Goal: Information Seeking & Learning: Learn about a topic

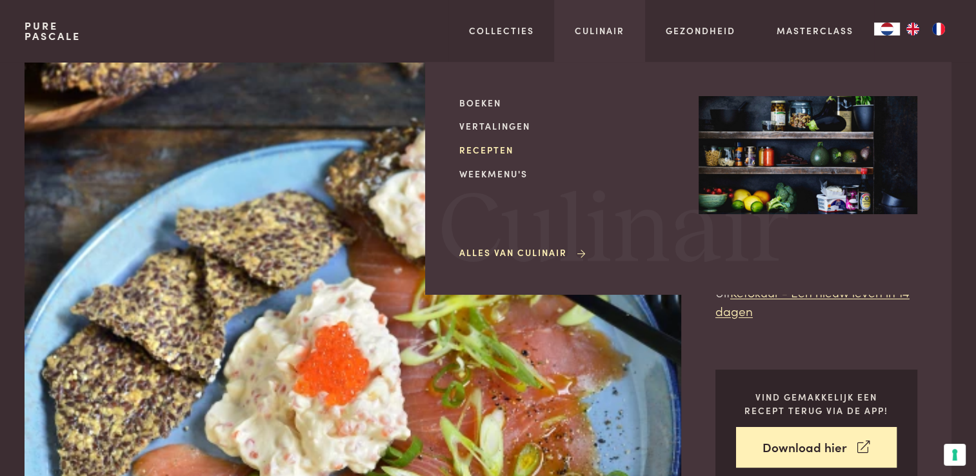
click at [472, 153] on link "Recepten" at bounding box center [568, 150] width 219 height 14
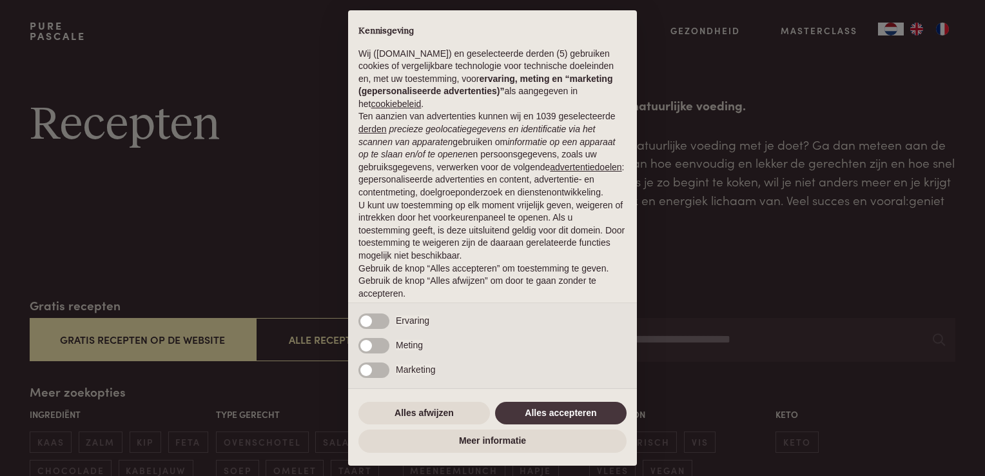
click at [718, 345] on div "× Kennisgeving Wij (purepascale.com) en geselecteerde derden (5) gebruiken cook…" at bounding box center [492, 238] width 985 height 476
click at [544, 404] on button "Alles accepteren" at bounding box center [561, 413] width 132 height 23
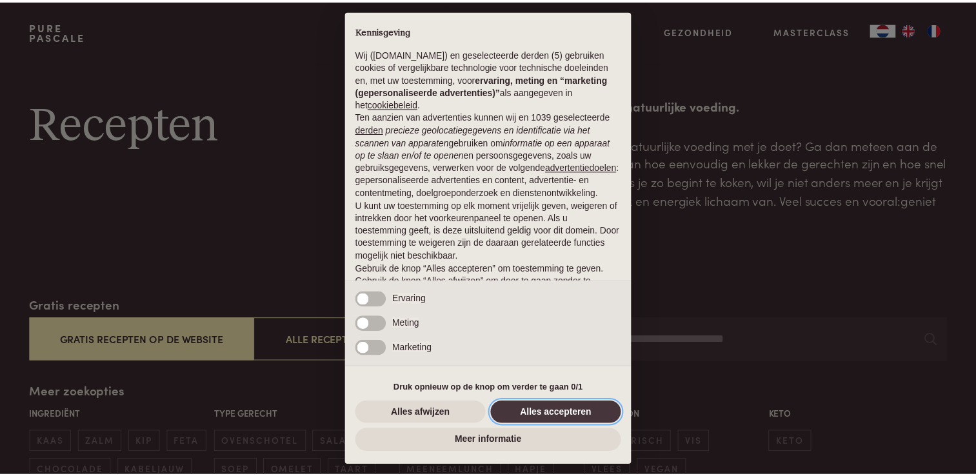
scroll to position [42, 0]
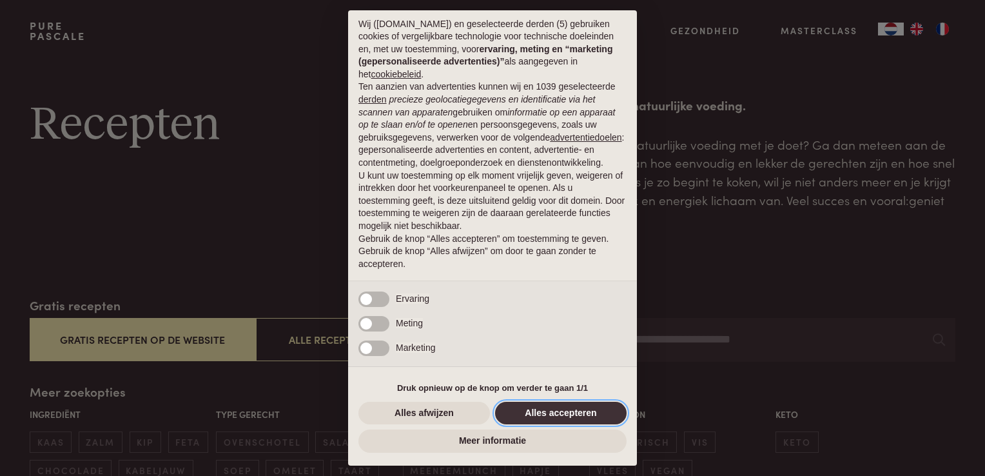
click at [555, 417] on button "Alles accepteren" at bounding box center [561, 413] width 132 height 23
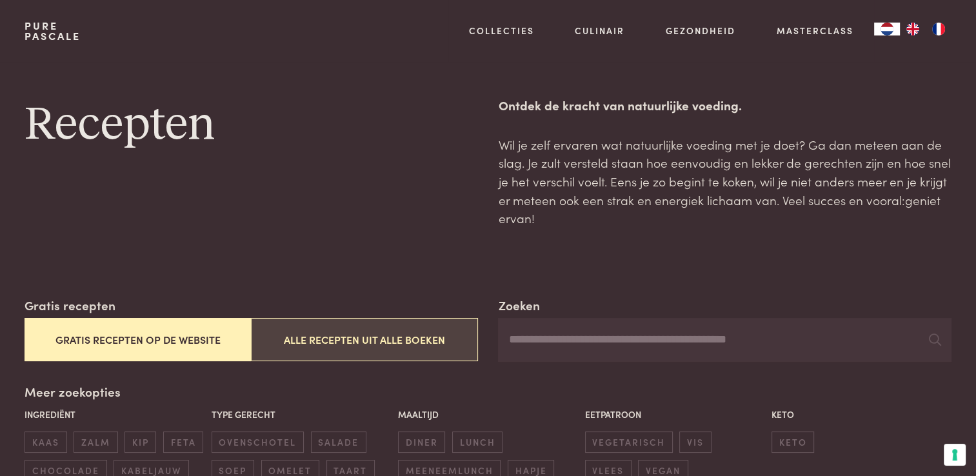
click at [373, 339] on button "Alle recepten uit alle boeken" at bounding box center [364, 339] width 226 height 43
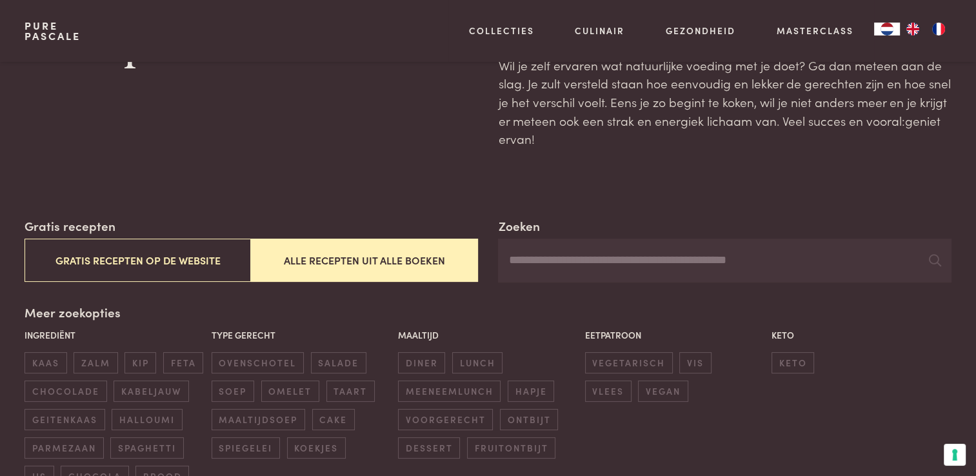
scroll to position [38, 0]
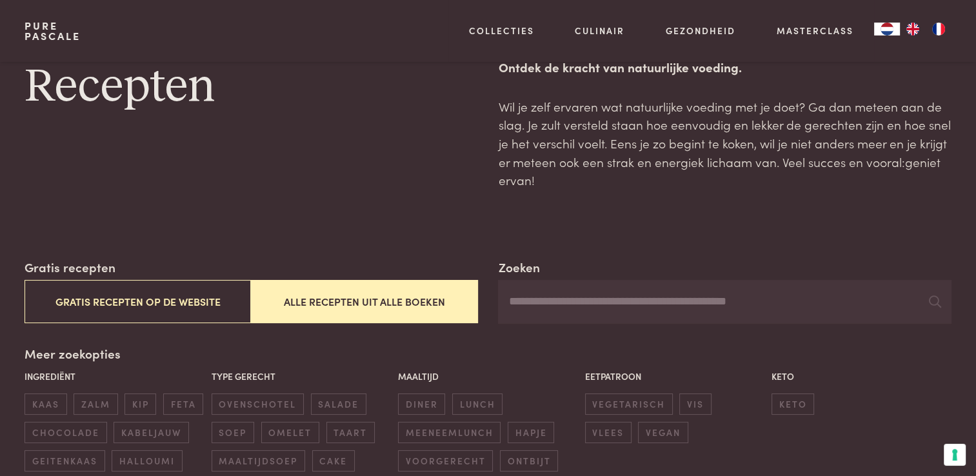
click at [591, 304] on input "Zoeken" at bounding box center [724, 302] width 453 height 44
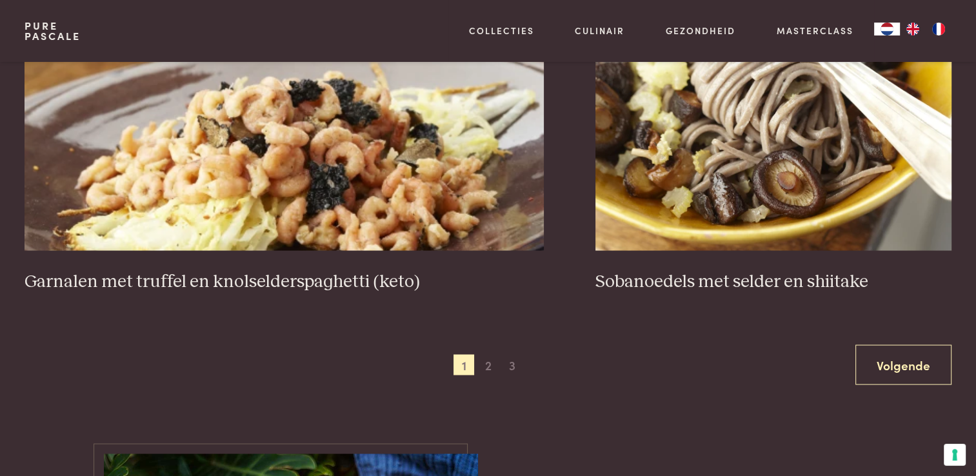
scroll to position [2617, 0]
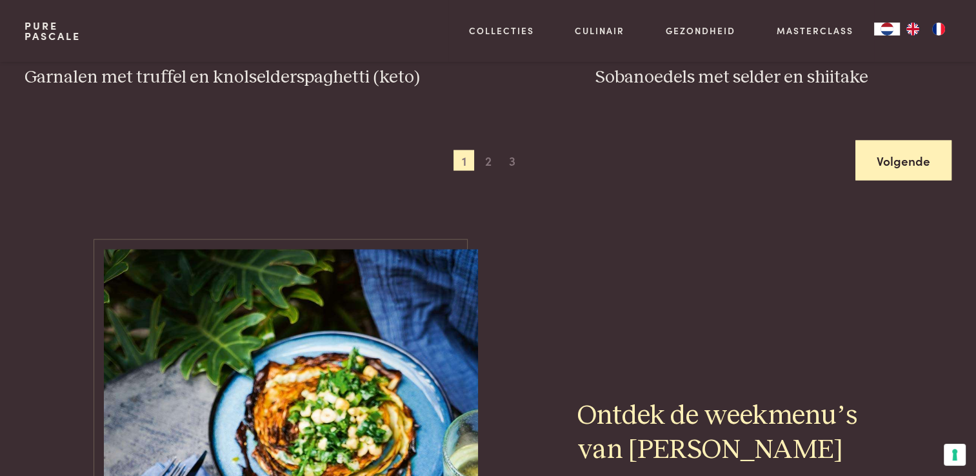
click at [911, 177] on link "Volgende" at bounding box center [903, 161] width 96 height 41
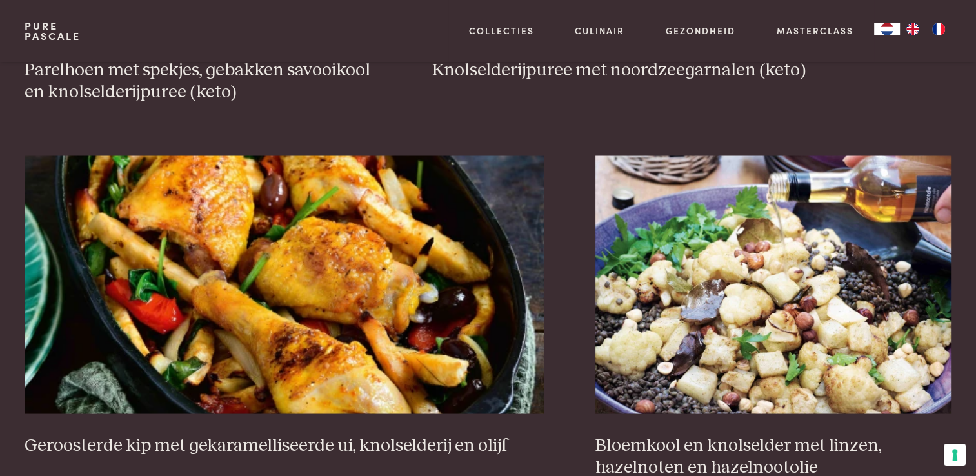
scroll to position [2489, 0]
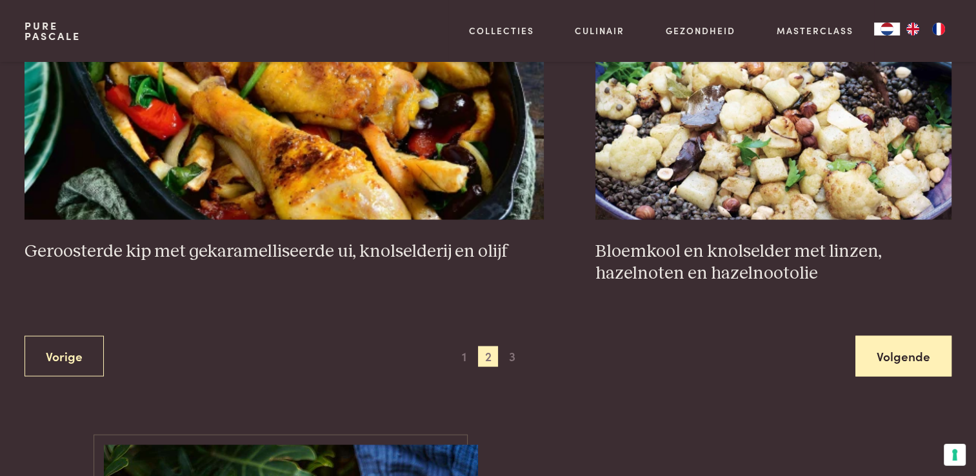
click at [939, 350] on link "Volgende" at bounding box center [903, 356] width 96 height 41
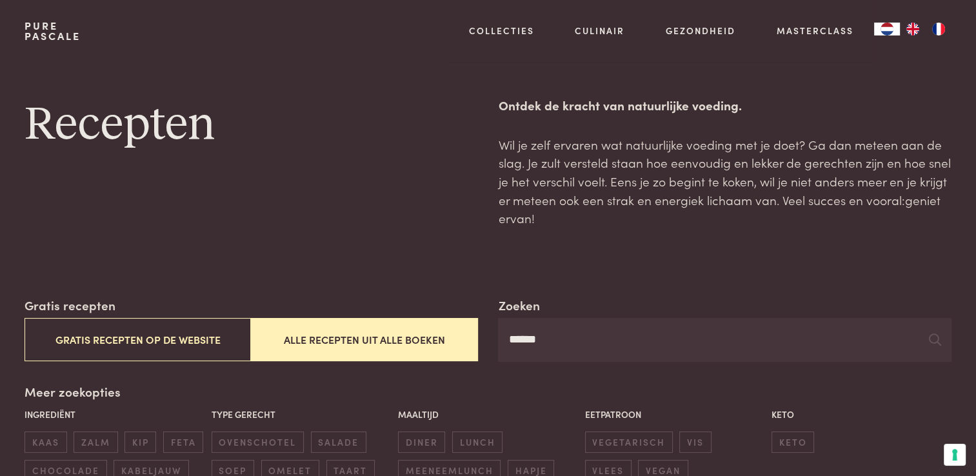
click at [601, 354] on input "******" at bounding box center [724, 340] width 453 height 44
click at [505, 339] on input "******" at bounding box center [724, 340] width 453 height 44
type input "********"
click at [562, 340] on input "********" at bounding box center [724, 340] width 453 height 44
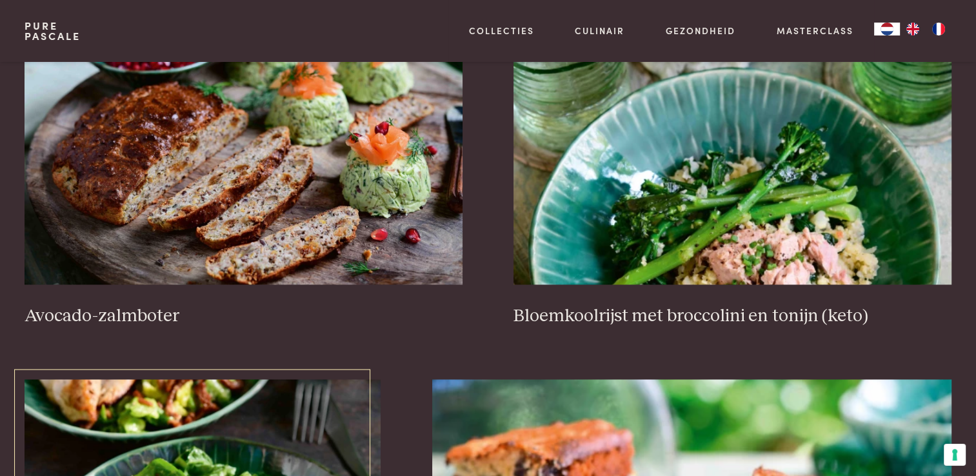
scroll to position [1483, 0]
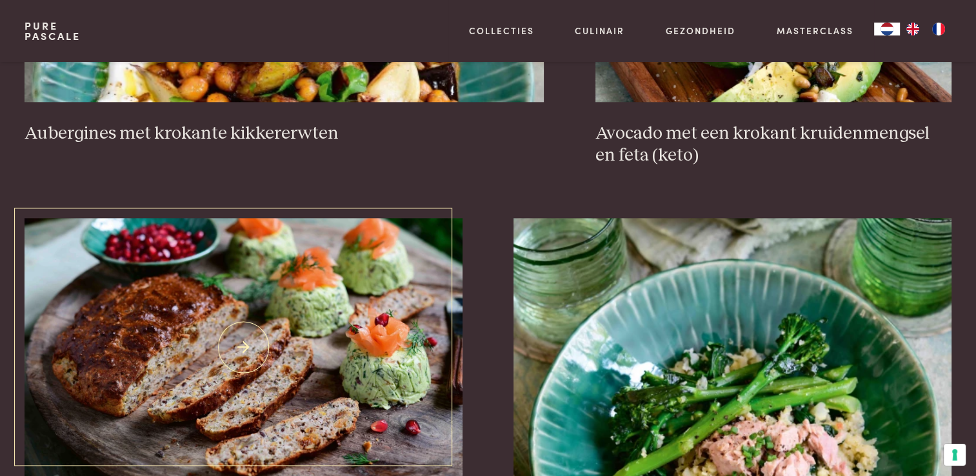
click at [273, 267] on img at bounding box center [243, 347] width 437 height 258
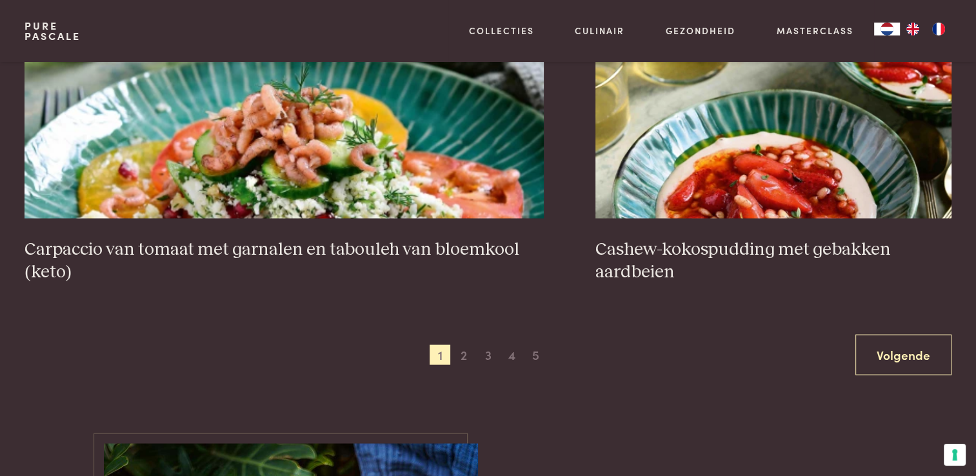
scroll to position [2450, 0]
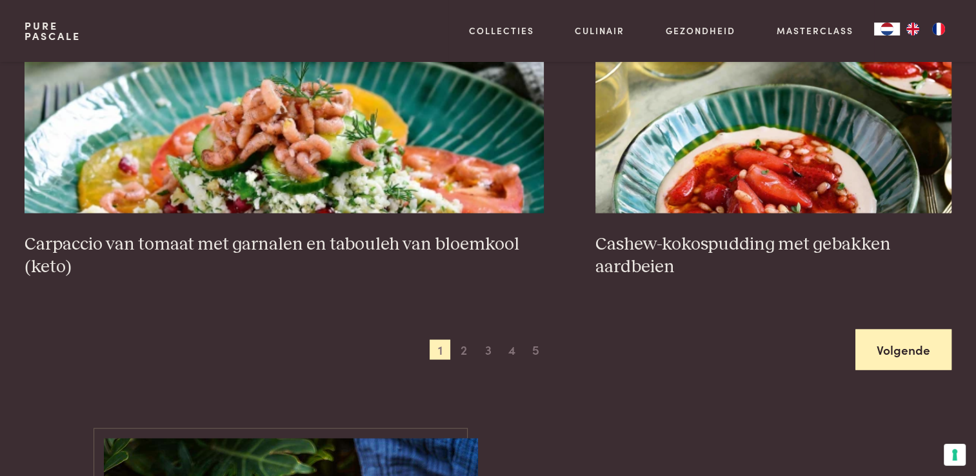
click at [912, 351] on link "Volgende" at bounding box center [903, 350] width 96 height 41
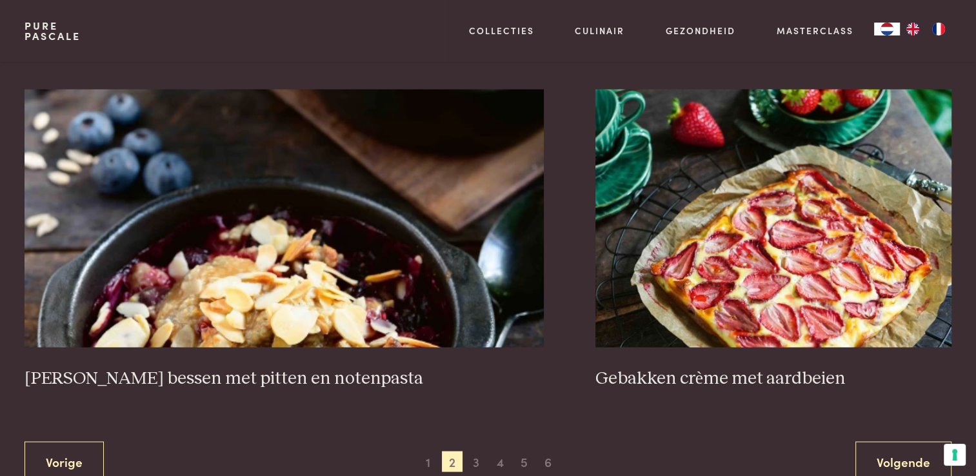
scroll to position [2553, 0]
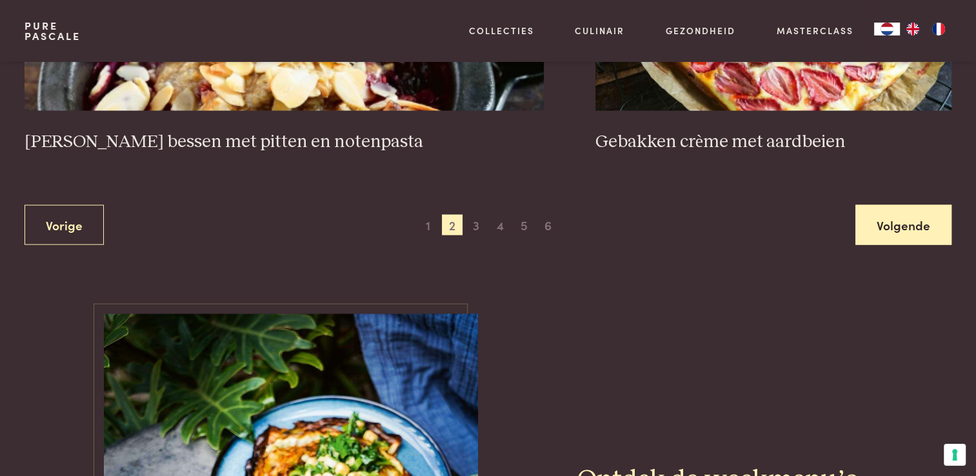
click at [872, 205] on link "Volgende" at bounding box center [903, 225] width 96 height 41
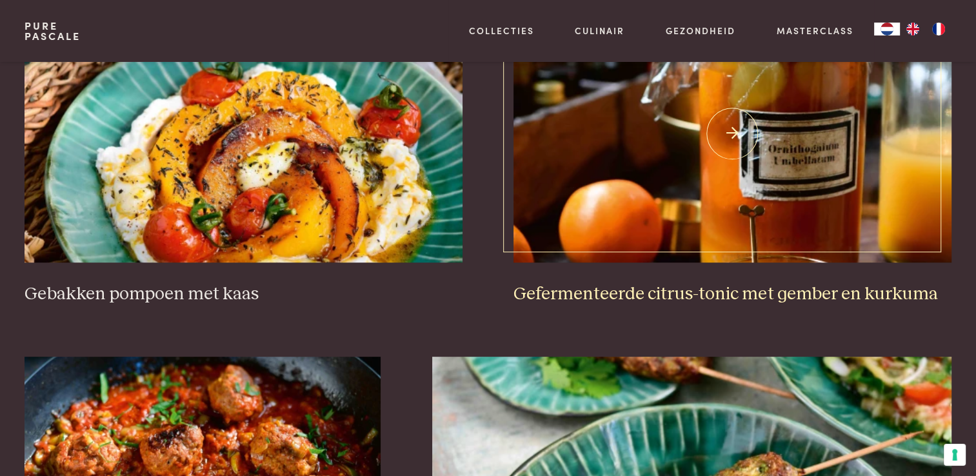
scroll to position [618, 0]
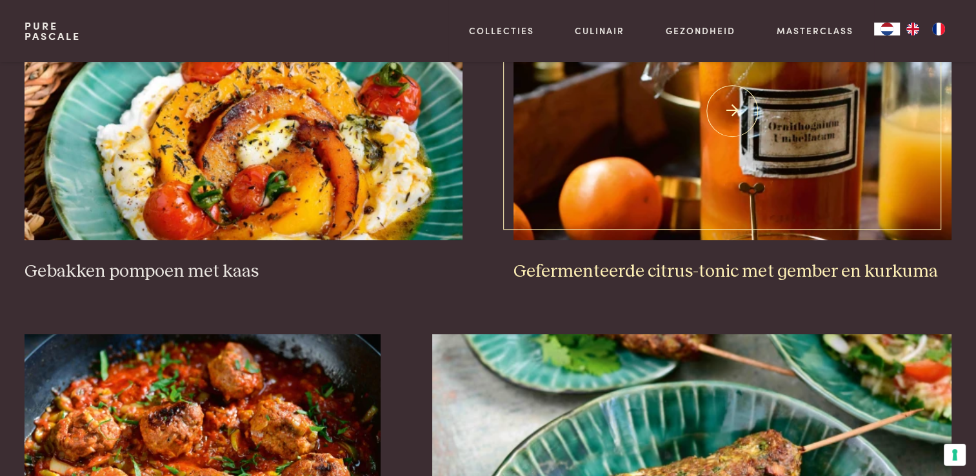
click at [703, 159] on img at bounding box center [731, 111] width 437 height 258
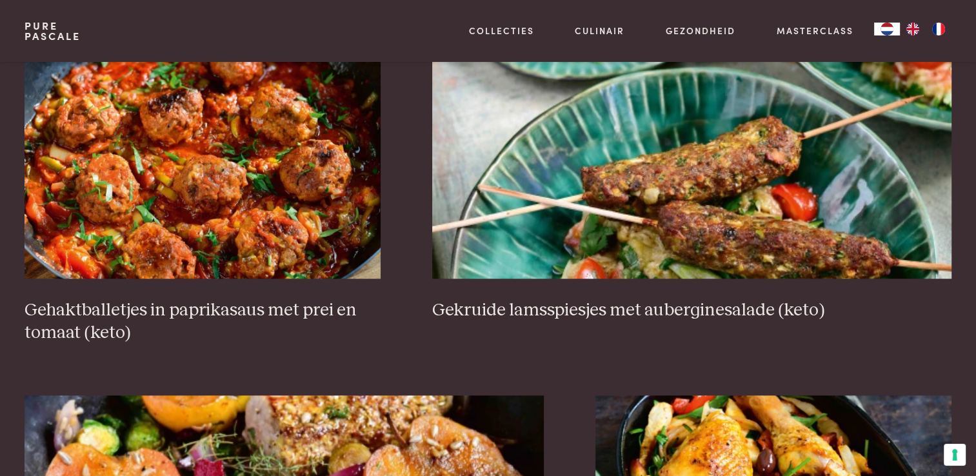
scroll to position [941, 0]
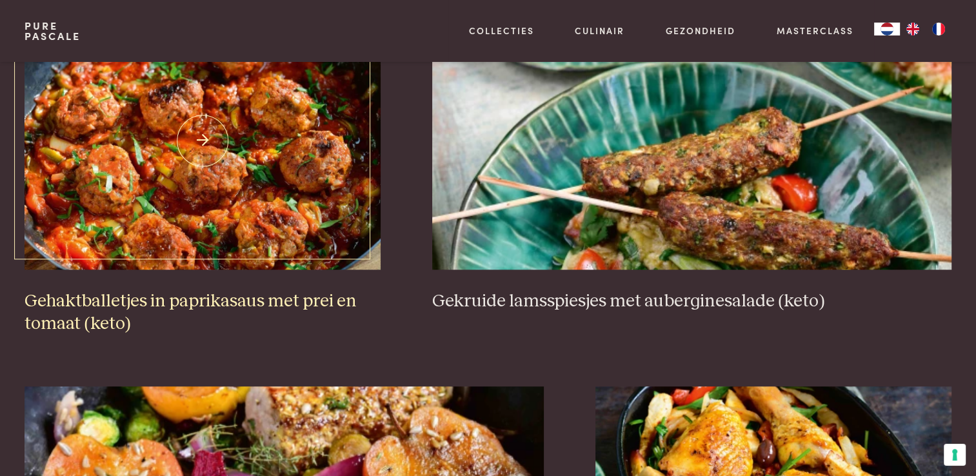
click at [142, 245] on img at bounding box center [203, 141] width 356 height 258
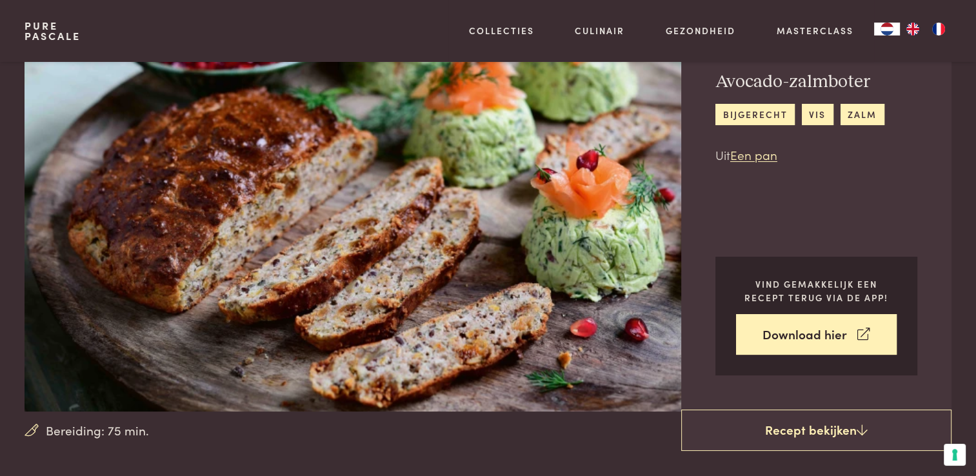
scroll to position [64, 0]
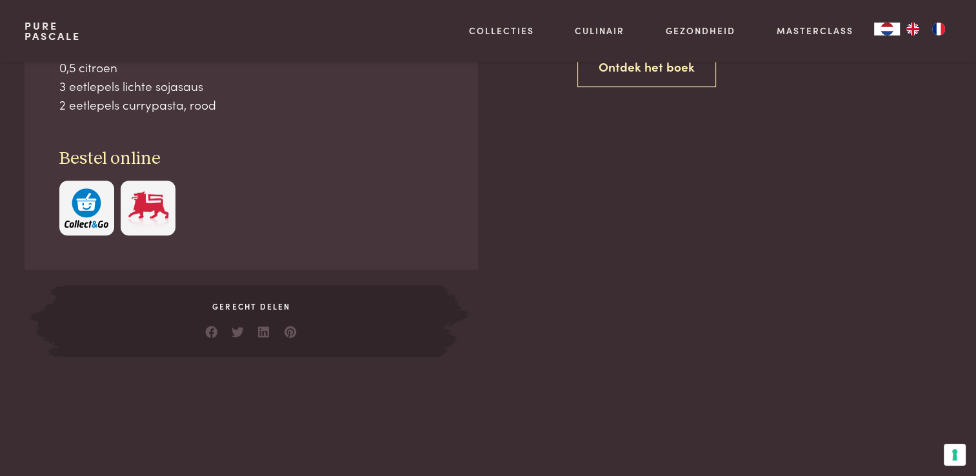
scroll to position [774, 0]
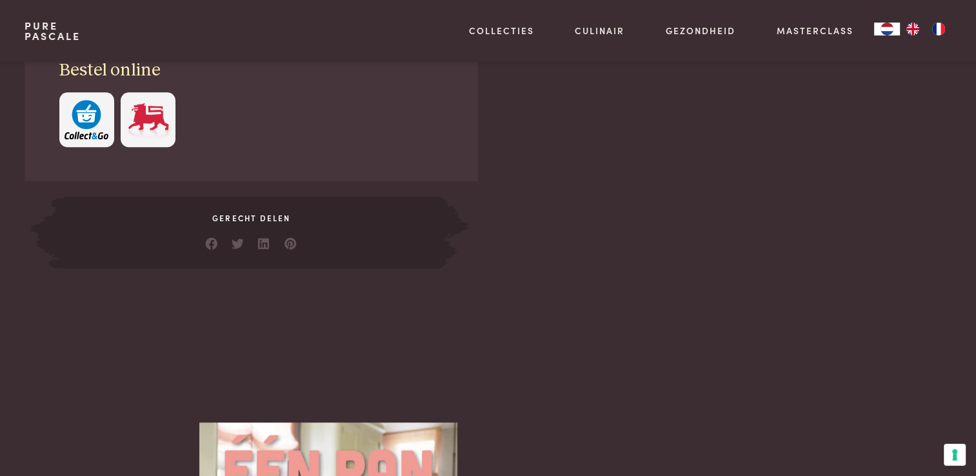
click at [108, 130] on button "button" at bounding box center [86, 119] width 55 height 55
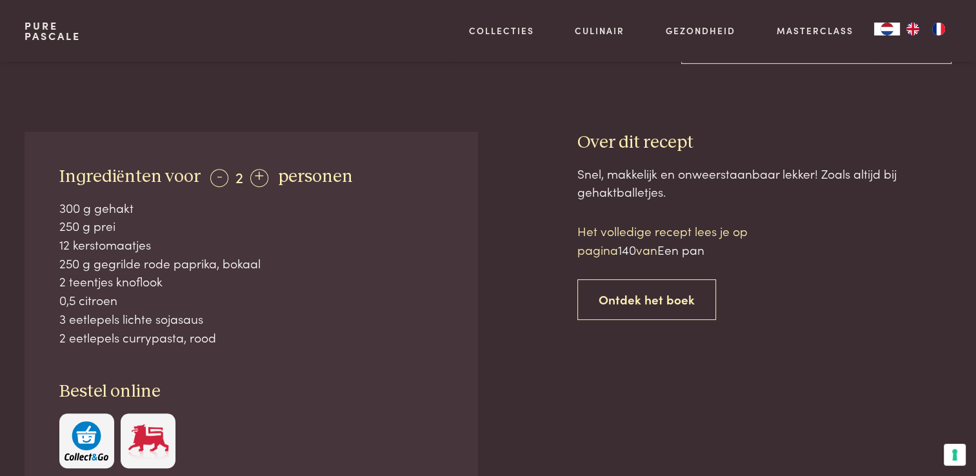
scroll to position [516, 0]
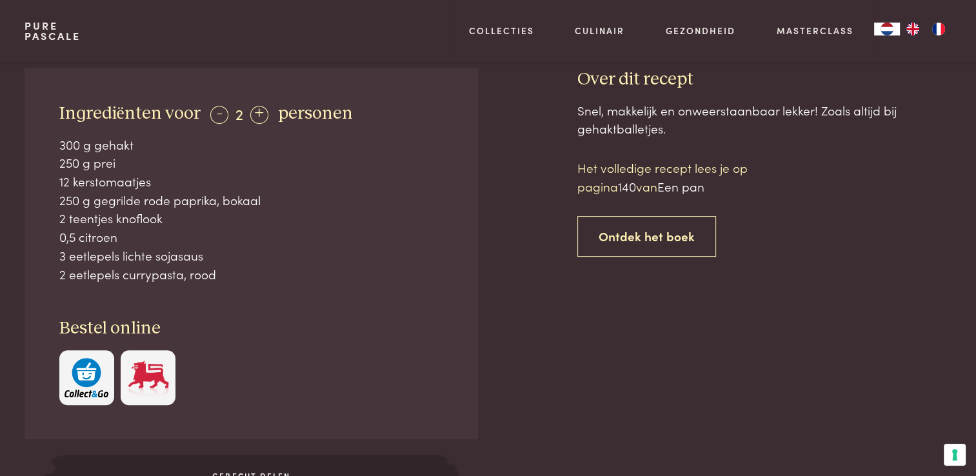
click at [70, 373] on img "button" at bounding box center [86, 377] width 44 height 39
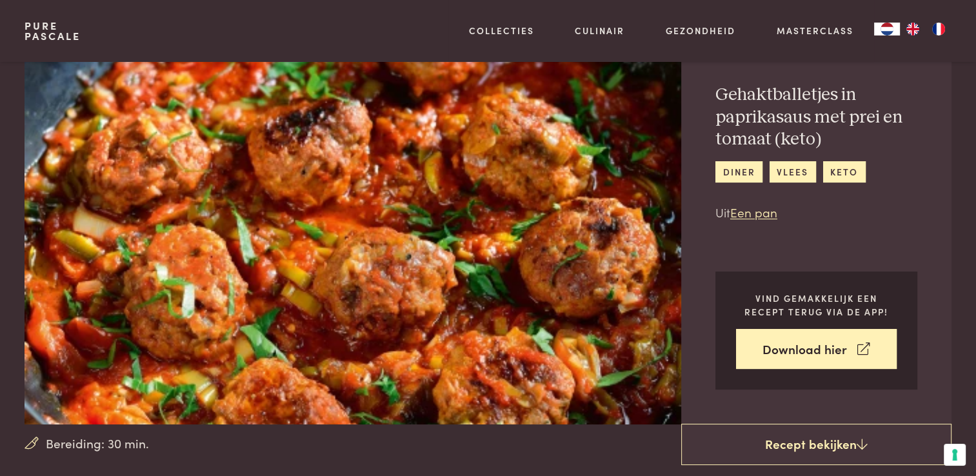
scroll to position [0, 0]
